Goal: Information Seeking & Learning: Compare options

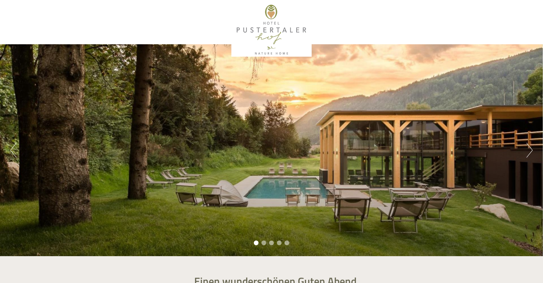
click at [530, 151] on button "Next" at bounding box center [530, 150] width 6 height 15
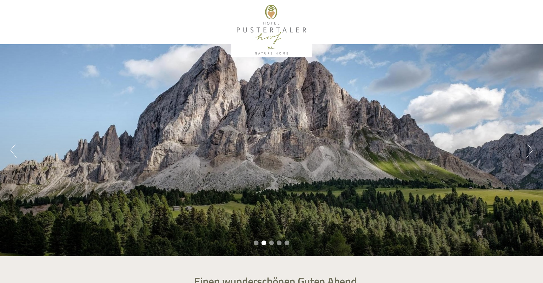
click at [530, 150] on button "Next" at bounding box center [530, 150] width 6 height 15
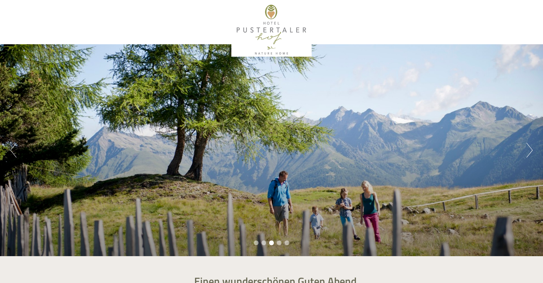
click at [530, 150] on button "Next" at bounding box center [530, 150] width 6 height 15
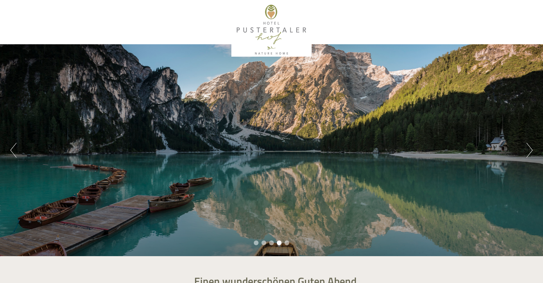
click at [530, 150] on button "Next" at bounding box center [530, 150] width 6 height 15
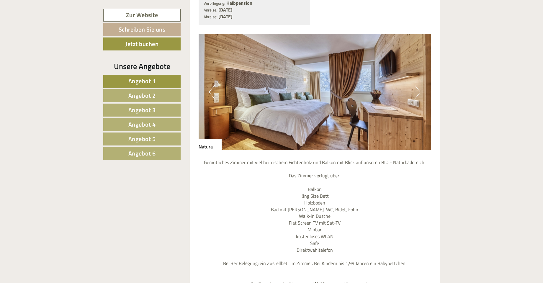
scroll to position [443, 0]
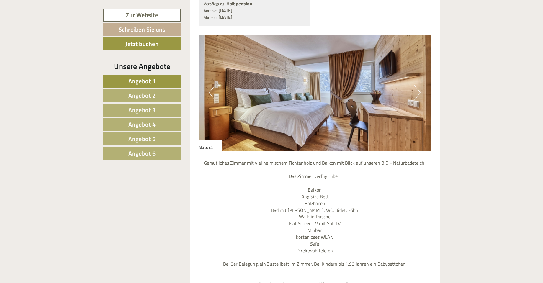
click at [420, 85] on button "Next" at bounding box center [418, 92] width 6 height 15
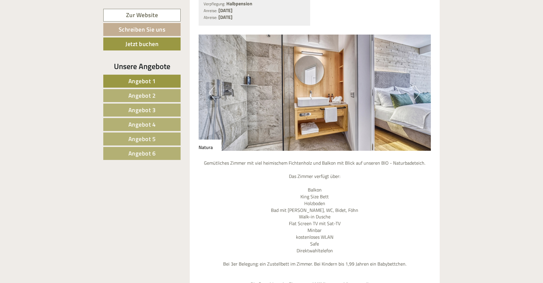
click at [420, 85] on button "Next" at bounding box center [418, 92] width 6 height 15
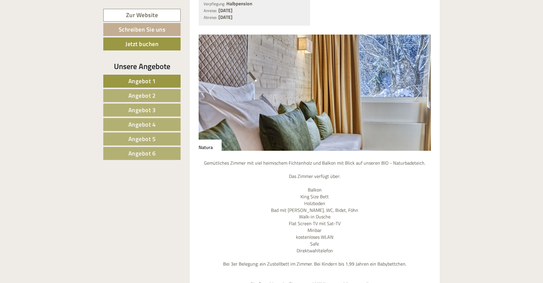
click at [420, 85] on button "Next" at bounding box center [418, 92] width 6 height 15
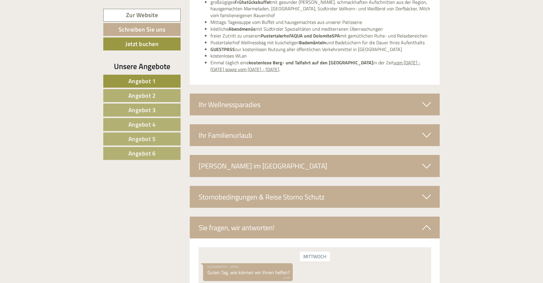
scroll to position [2008, 0]
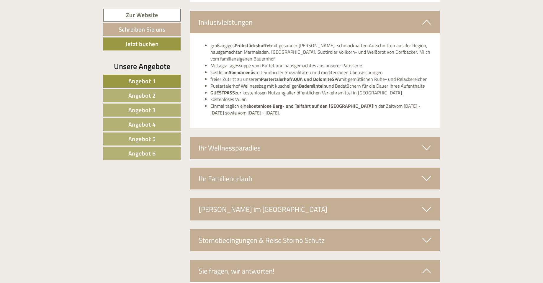
click at [145, 111] on span "Angebot 3" at bounding box center [141, 109] width 27 height 9
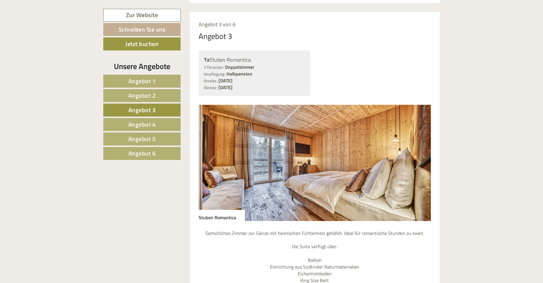
click at [149, 127] on span "Angebot 4" at bounding box center [141, 124] width 27 height 9
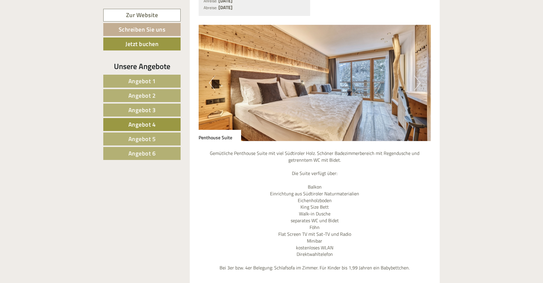
scroll to position [402, 0]
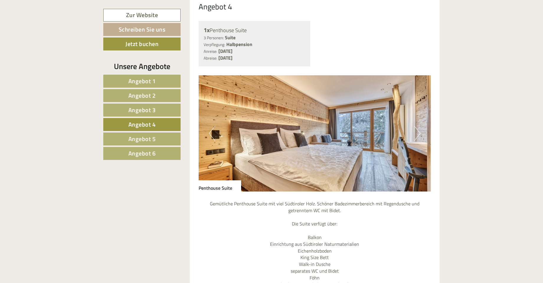
click at [417, 126] on button "Next" at bounding box center [418, 133] width 6 height 15
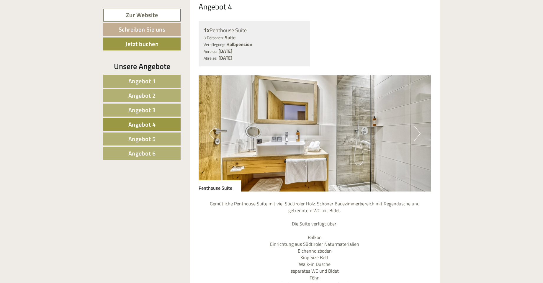
click at [417, 126] on button "Next" at bounding box center [418, 133] width 6 height 15
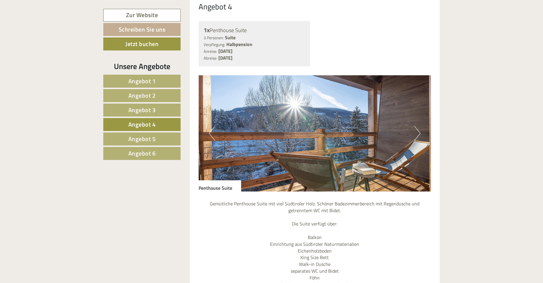
click at [417, 126] on button "Next" at bounding box center [418, 133] width 6 height 15
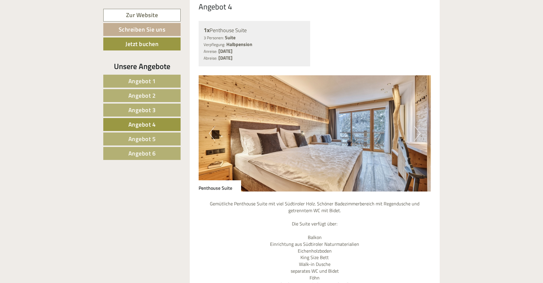
click at [417, 126] on button "Next" at bounding box center [418, 133] width 6 height 15
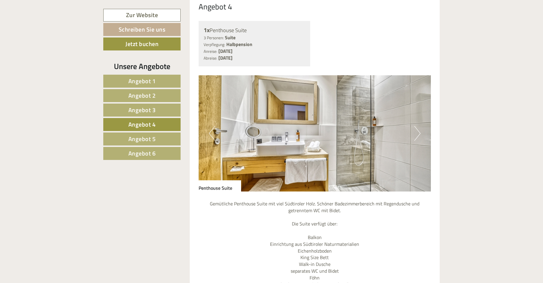
click at [158, 138] on link "Angebot 5" at bounding box center [141, 139] width 77 height 13
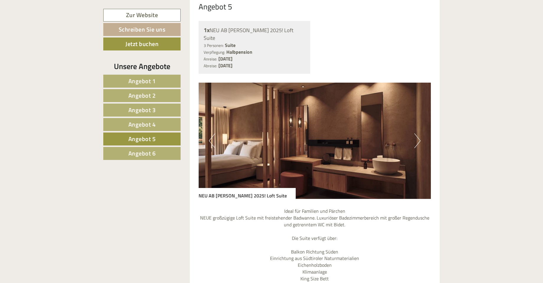
click at [420, 133] on button "Next" at bounding box center [418, 140] width 6 height 15
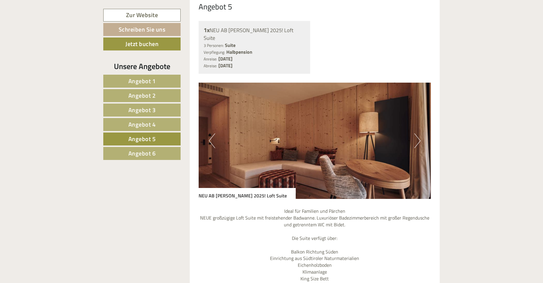
click at [420, 133] on button "Next" at bounding box center [418, 140] width 6 height 15
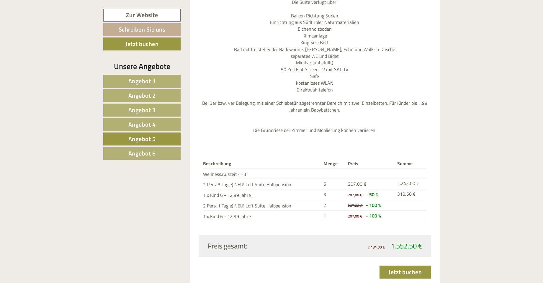
scroll to position [756, 0]
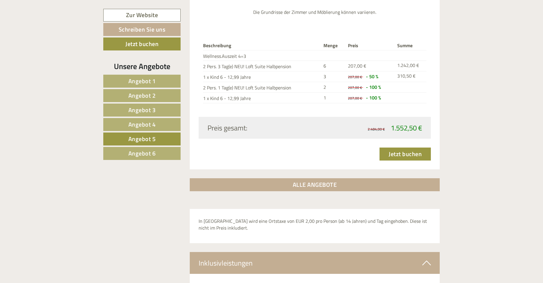
click at [146, 153] on span "Angebot 6" at bounding box center [141, 153] width 27 height 9
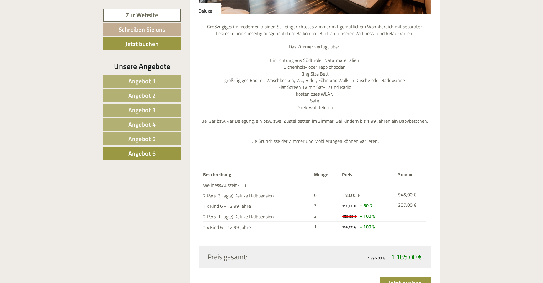
scroll to position [461, 0]
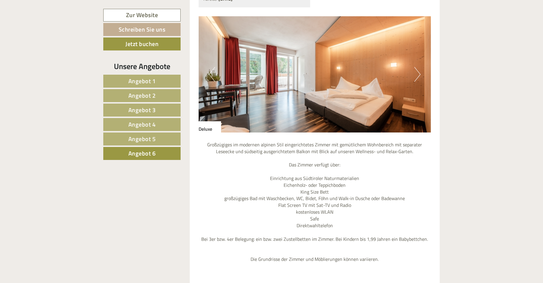
click at [417, 67] on button "Next" at bounding box center [418, 74] width 6 height 15
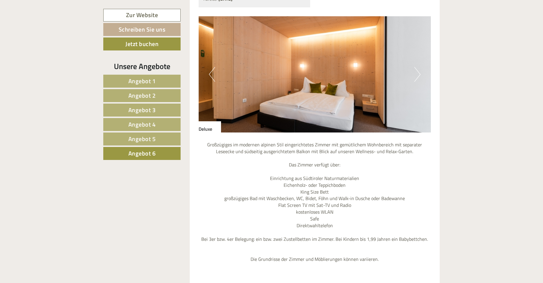
click at [417, 67] on button "Next" at bounding box center [418, 74] width 6 height 15
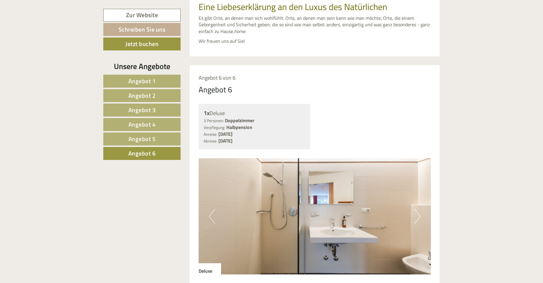
scroll to position [389, 0]
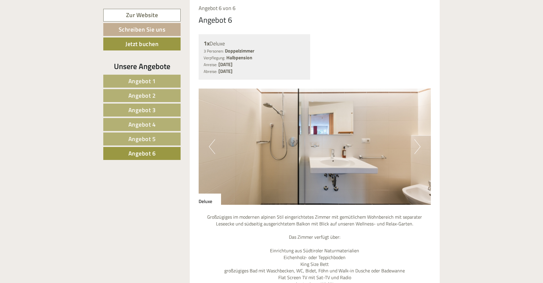
click at [144, 81] on span "Angebot 1" at bounding box center [141, 80] width 27 height 9
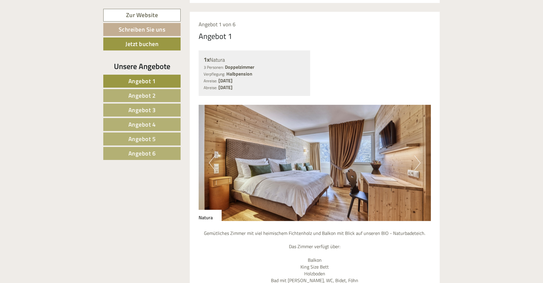
click at [329, 166] on img at bounding box center [315, 163] width 233 height 116
click at [141, 97] on span "Angebot 2" at bounding box center [141, 95] width 27 height 9
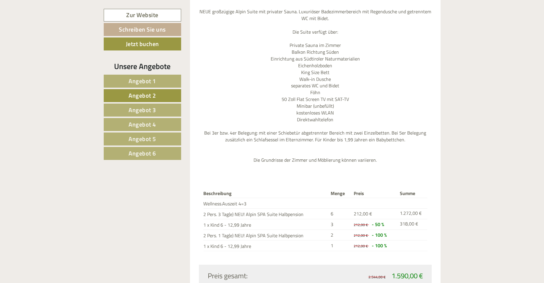
scroll to position [792, 0]
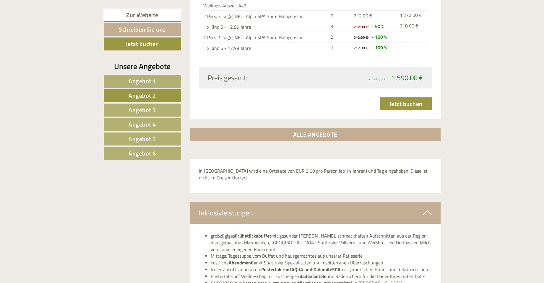
click at [151, 111] on span "Angebot 3" at bounding box center [141, 109] width 27 height 9
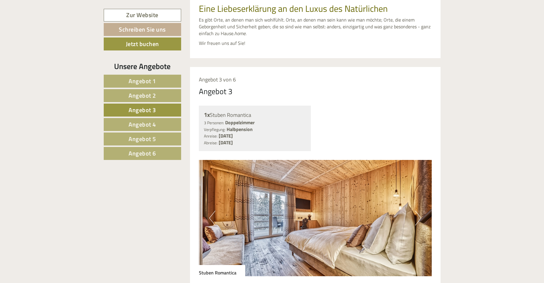
scroll to position [383, 0]
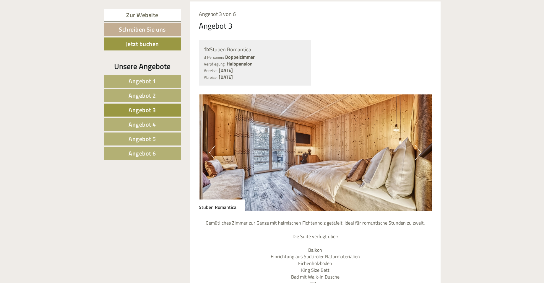
click at [418, 145] on button "Next" at bounding box center [418, 152] width 6 height 15
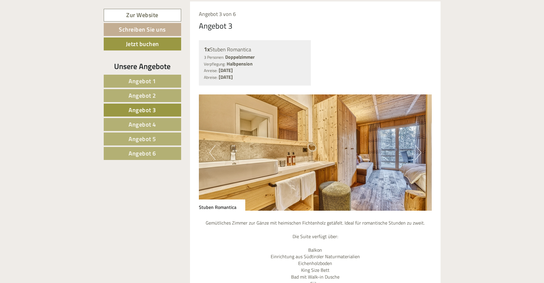
click at [418, 145] on button "Next" at bounding box center [418, 152] width 6 height 15
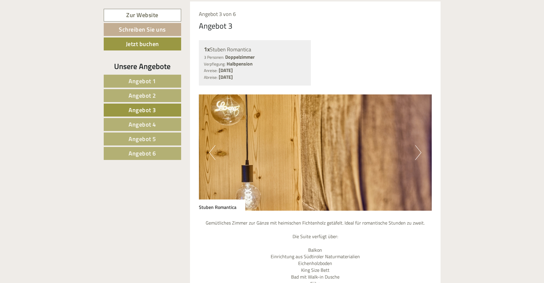
click at [418, 145] on button "Next" at bounding box center [418, 152] width 6 height 15
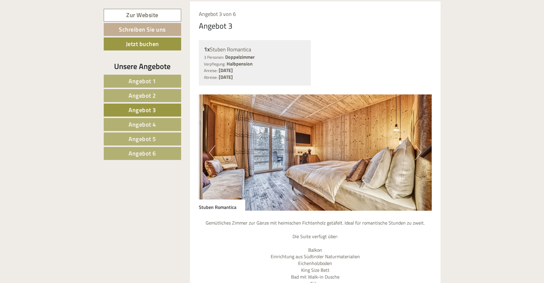
click at [418, 145] on button "Next" at bounding box center [418, 152] width 6 height 15
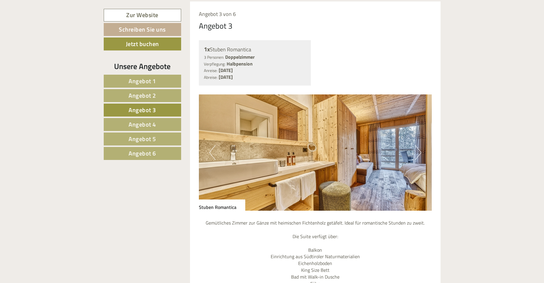
click at [146, 124] on span "Angebot 4" at bounding box center [141, 124] width 27 height 9
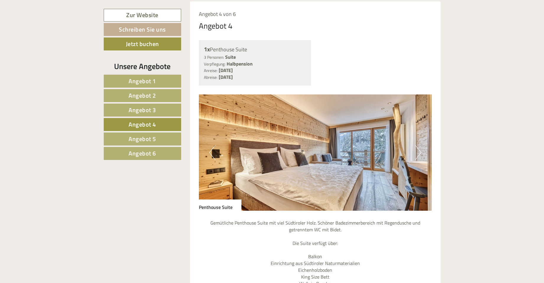
scroll to position [373, 0]
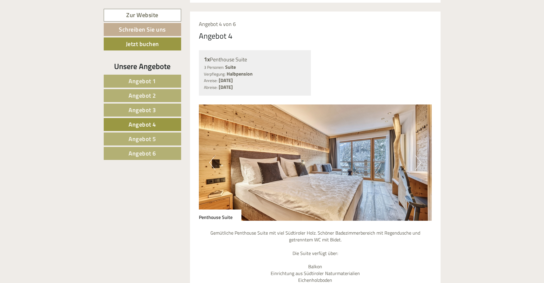
click at [163, 141] on link "Angebot 5" at bounding box center [142, 139] width 77 height 13
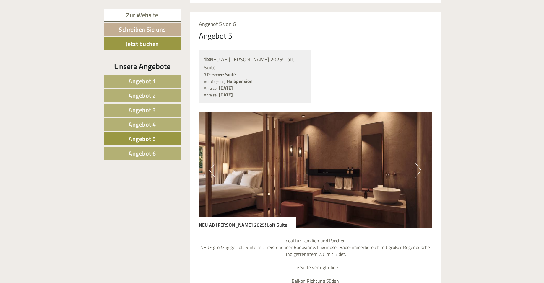
click at [417, 163] on button "Next" at bounding box center [418, 170] width 6 height 15
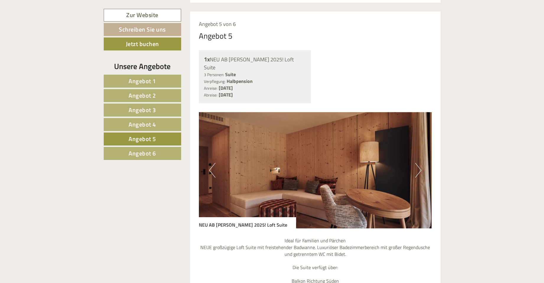
click at [417, 163] on button "Next" at bounding box center [418, 170] width 6 height 15
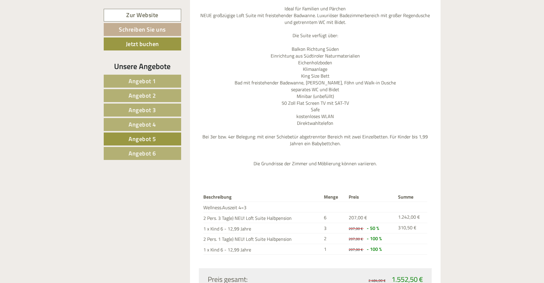
scroll to position [611, 0]
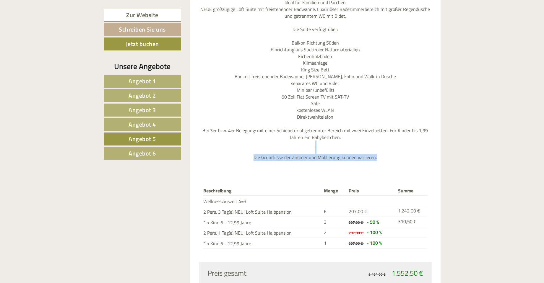
drag, startPoint x: 543, startPoint y: 142, endPoint x: 545, endPoint y: 130, distance: 12.6
click at [543, 130] on html "Previous Next 1 2 3 4 5 Einen wunderschönen Guten Abend [PERSON_NAME]! Eine Lie…" at bounding box center [272, 162] width 544 height 1546
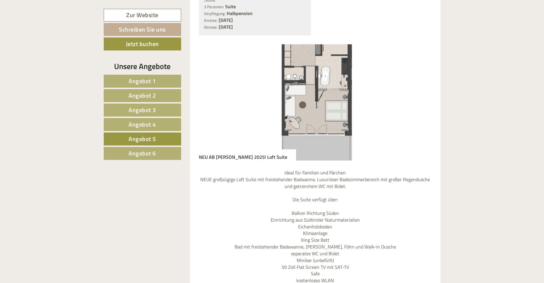
scroll to position [438, 0]
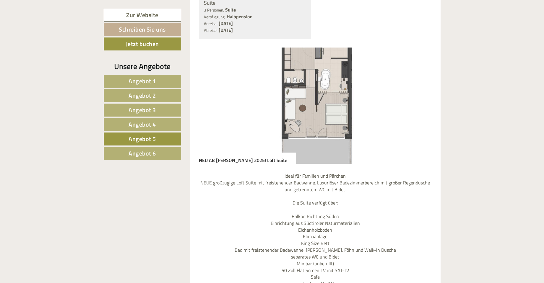
click at [140, 154] on span "Angebot 6" at bounding box center [141, 153] width 27 height 9
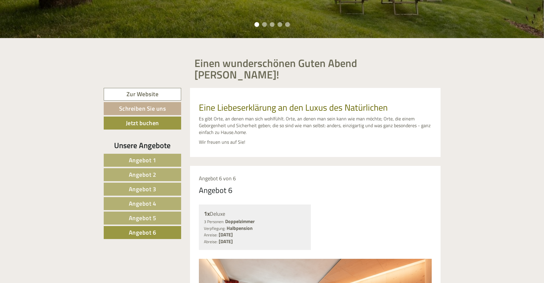
scroll to position [191, 0]
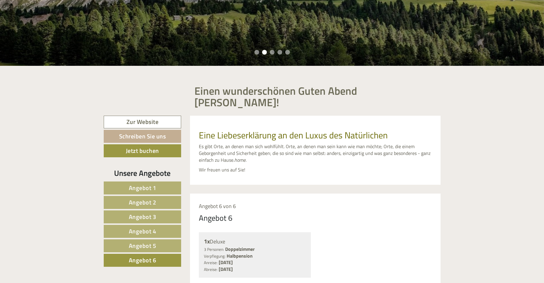
drag, startPoint x: 543, startPoint y: 50, endPoint x: 545, endPoint y: 43, distance: 6.9
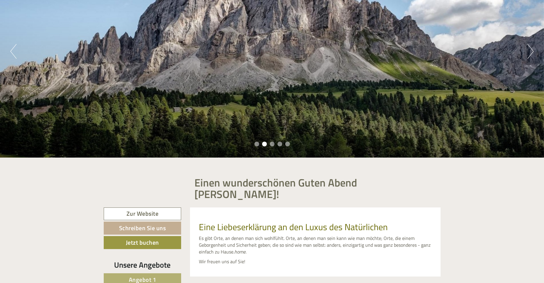
scroll to position [65, 0]
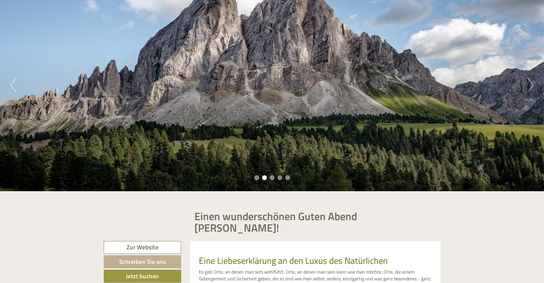
click at [530, 83] on button "Next" at bounding box center [530, 85] width 6 height 15
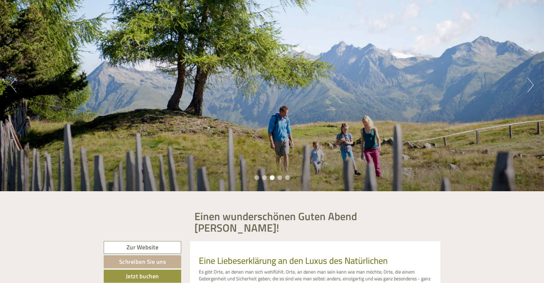
click at [530, 83] on button "Next" at bounding box center [530, 85] width 6 height 15
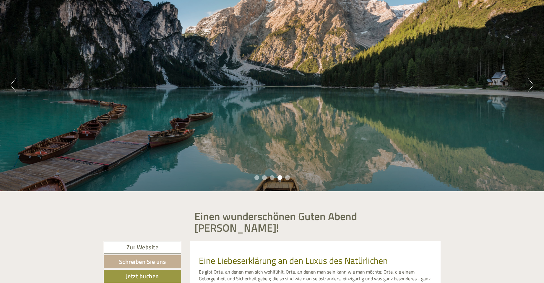
click at [530, 83] on button "Next" at bounding box center [530, 85] width 6 height 15
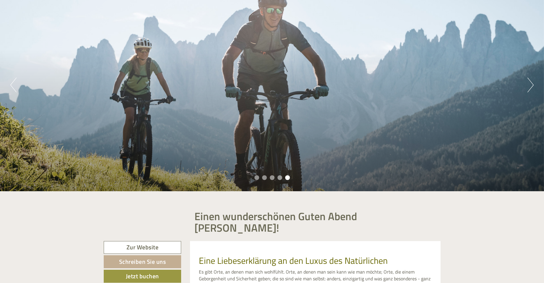
click at [530, 83] on button "Next" at bounding box center [530, 85] width 6 height 15
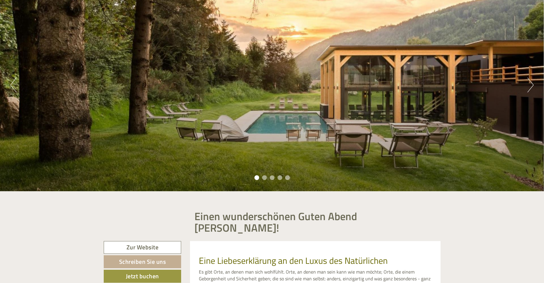
click at [530, 83] on button "Next" at bounding box center [530, 85] width 6 height 15
